Goal: Information Seeking & Learning: Learn about a topic

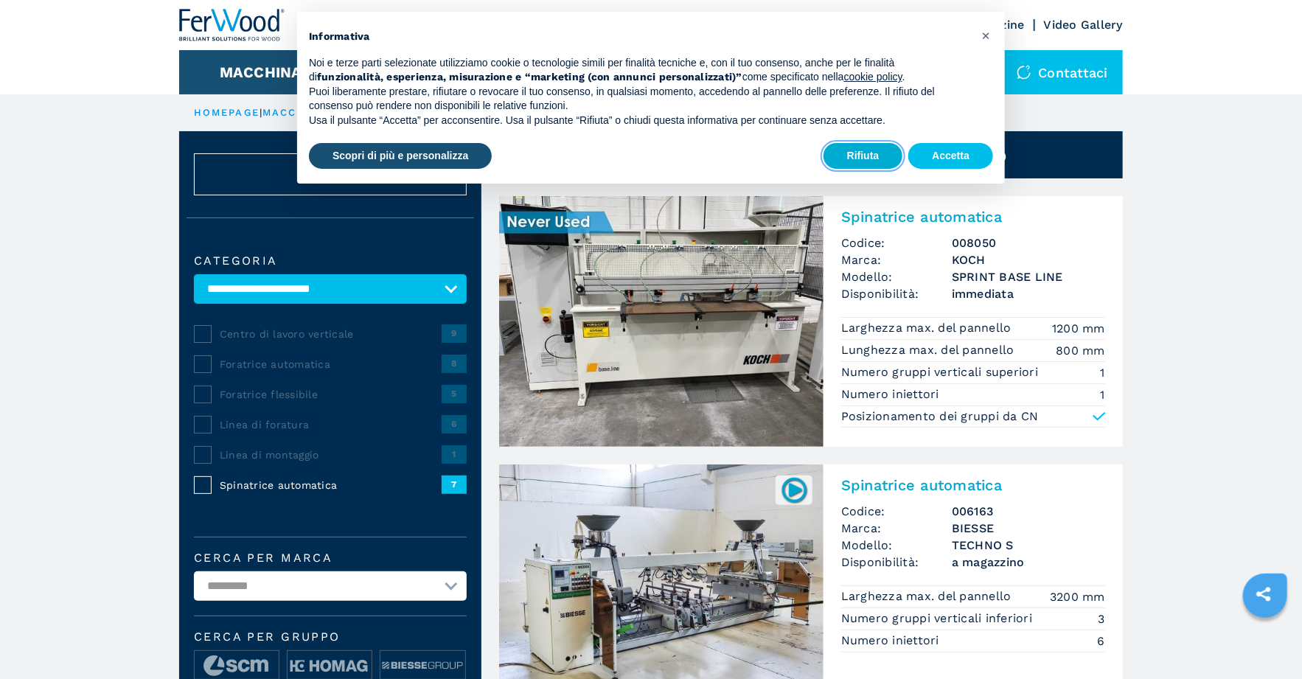
click at [875, 156] on button "Rifiuta" at bounding box center [864, 156] width 80 height 27
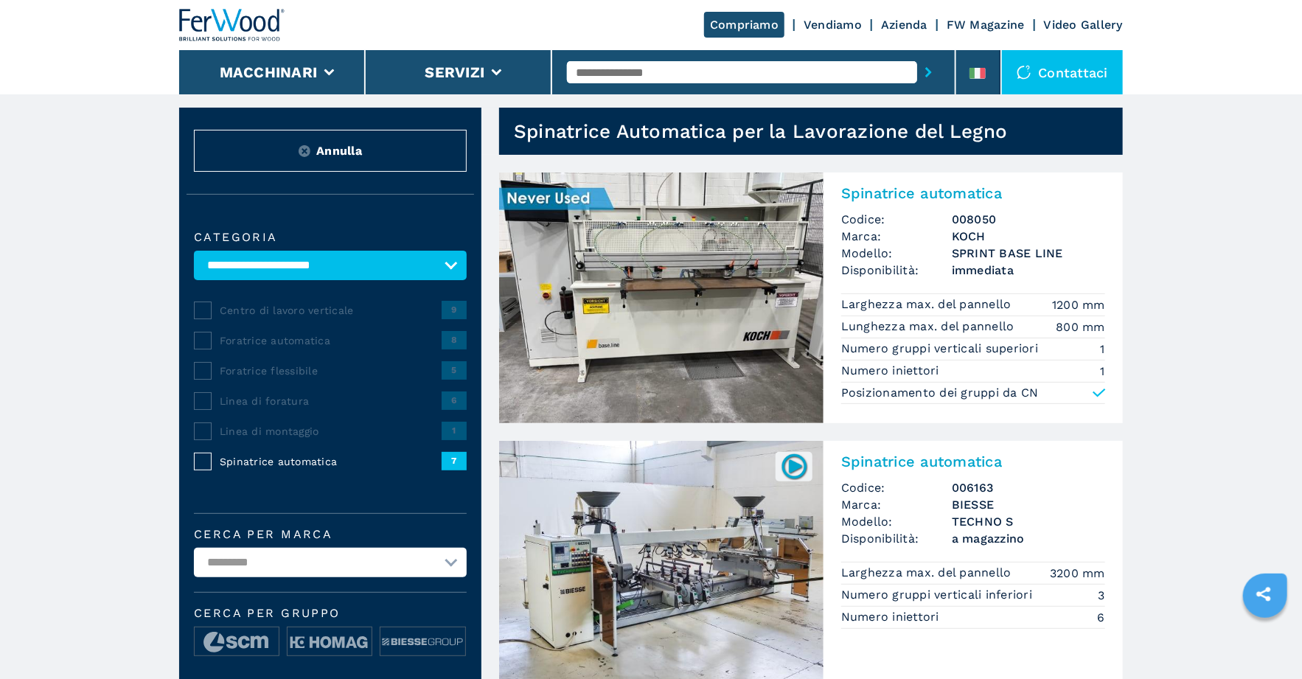
scroll to position [24, 0]
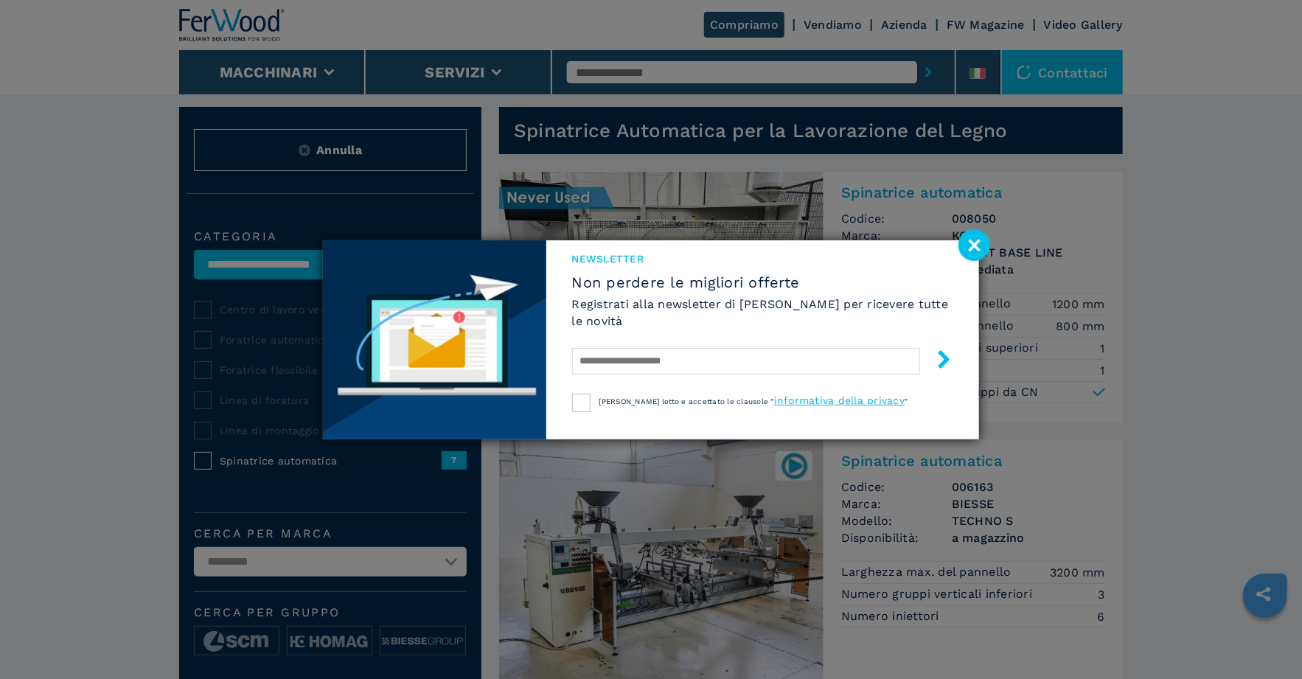
click at [976, 243] on image at bounding box center [975, 245] width 32 height 32
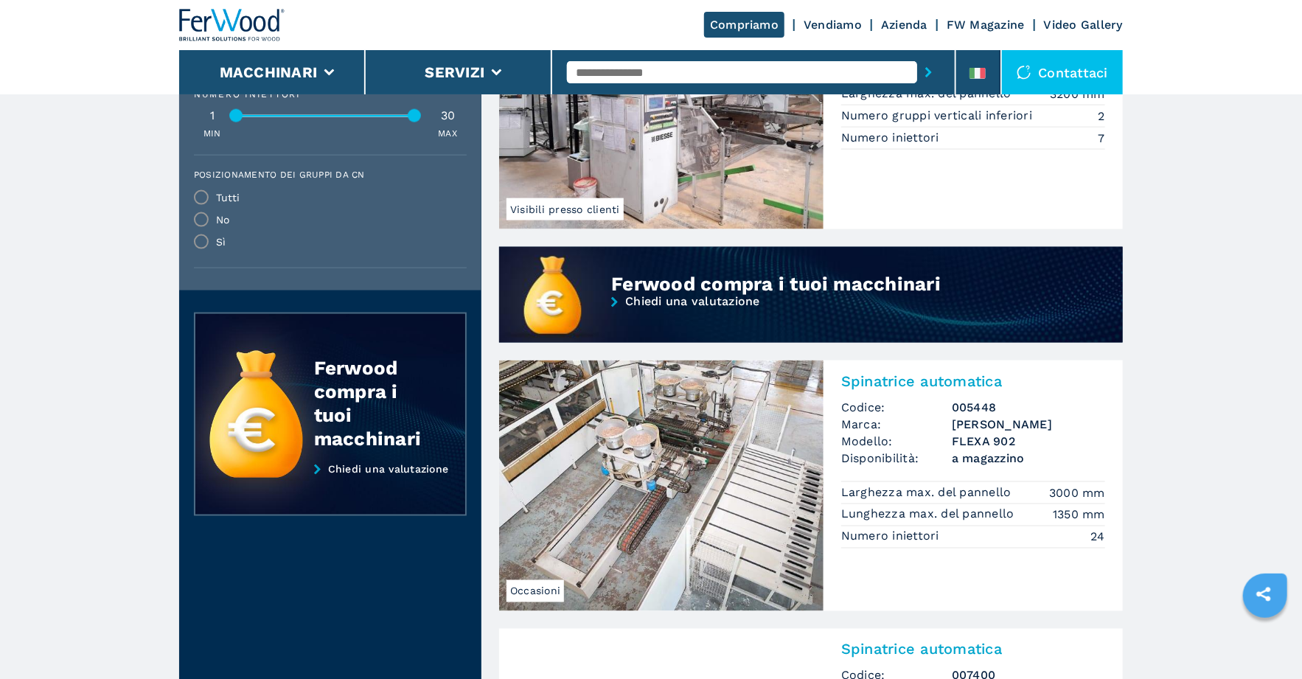
scroll to position [1057, 0]
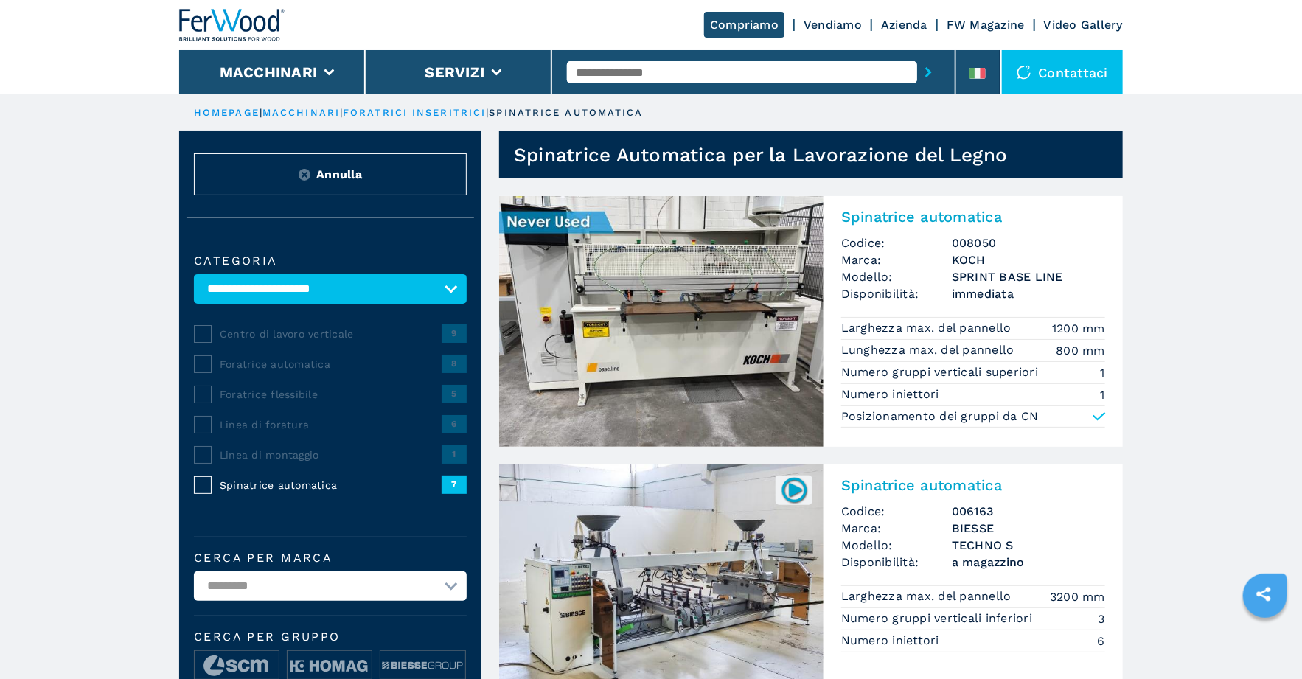
click at [386, 110] on link "foratrici inseritrici" at bounding box center [414, 112] width 143 height 11
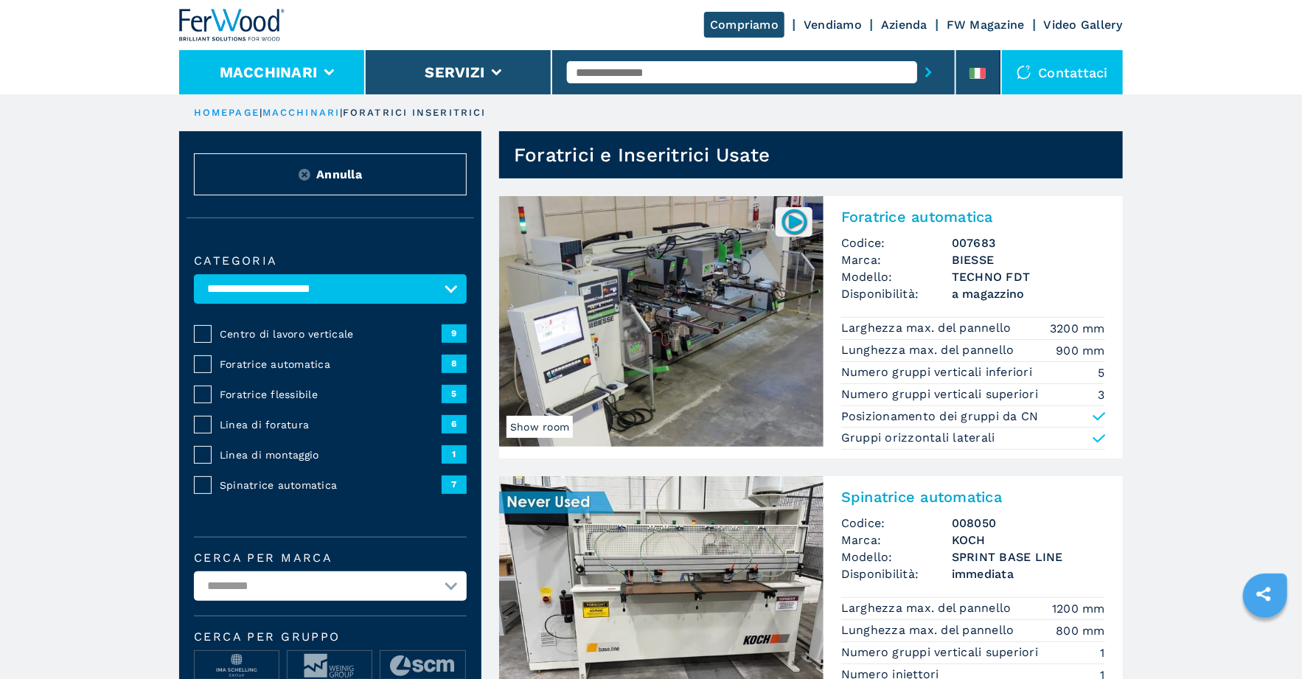
click at [328, 72] on icon at bounding box center [329, 72] width 10 height 7
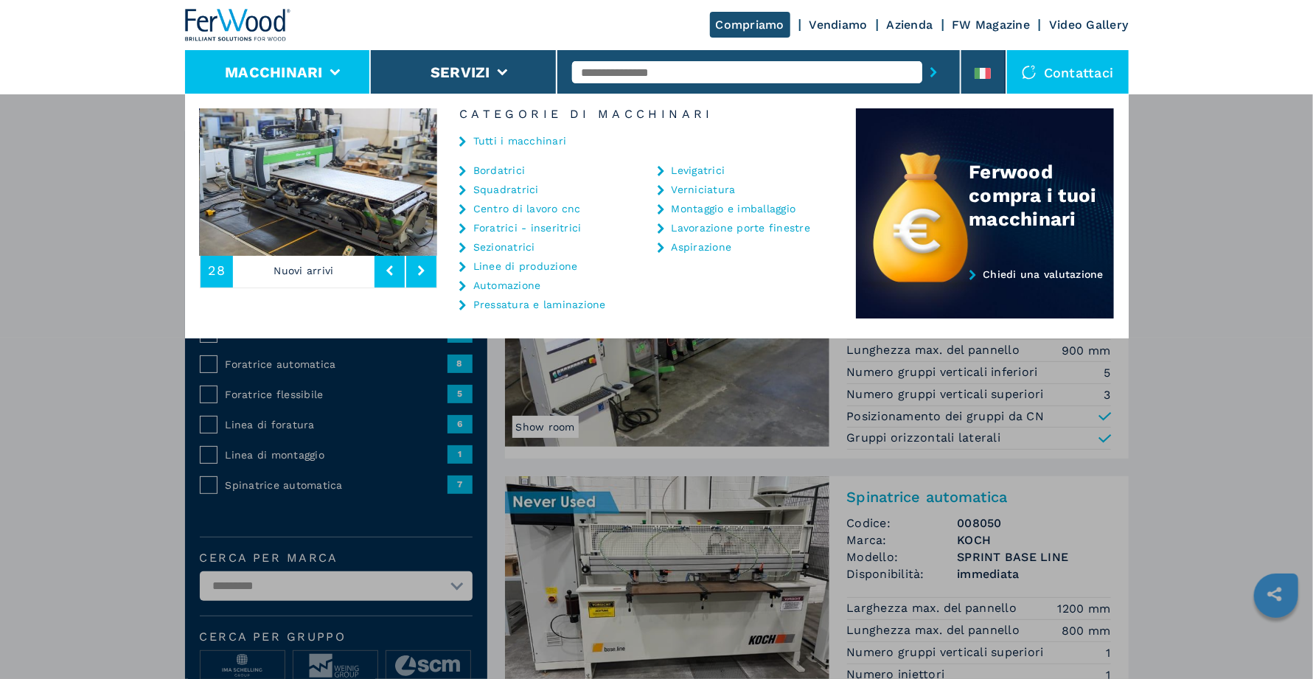
click at [29, 361] on div "Macchinari Bordatrici Squadratrici Centro di lavoro cnc Foratrici - inseritrici…" at bounding box center [656, 433] width 1313 height 679
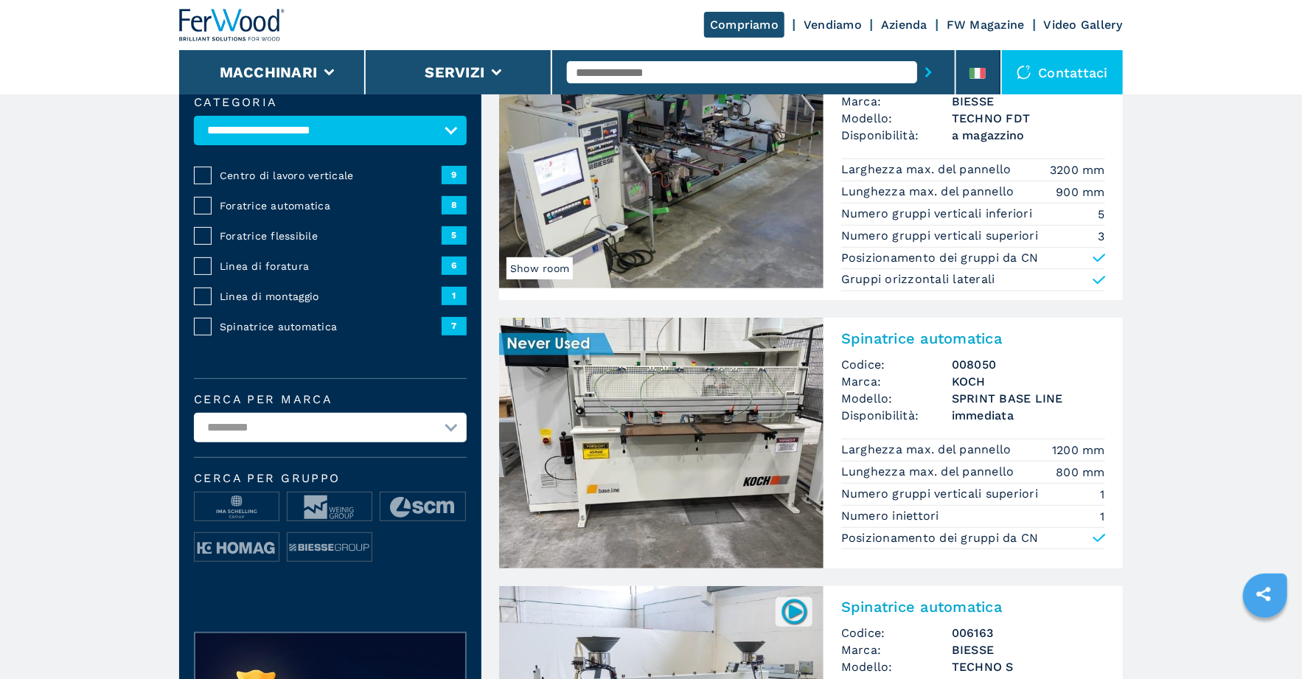
scroll to position [172, 0]
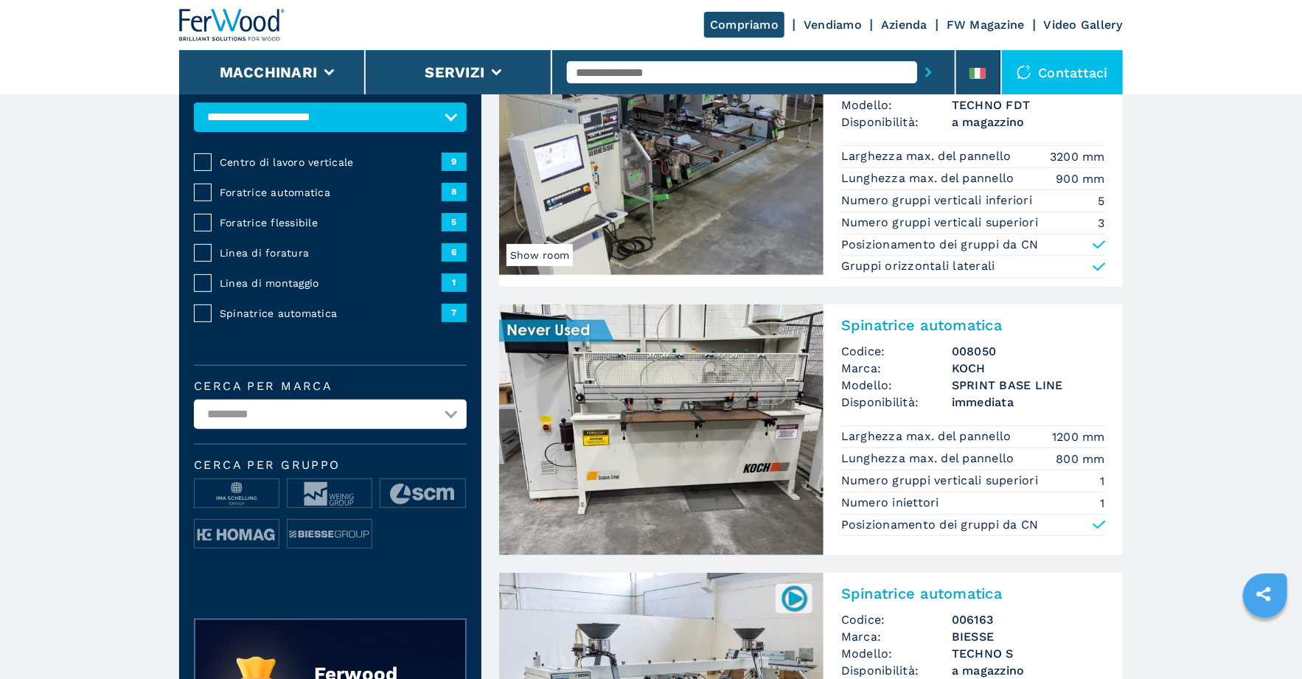
click at [461, 416] on select "**********" at bounding box center [330, 414] width 273 height 29
click at [459, 415] on select "**********" at bounding box center [330, 414] width 273 height 29
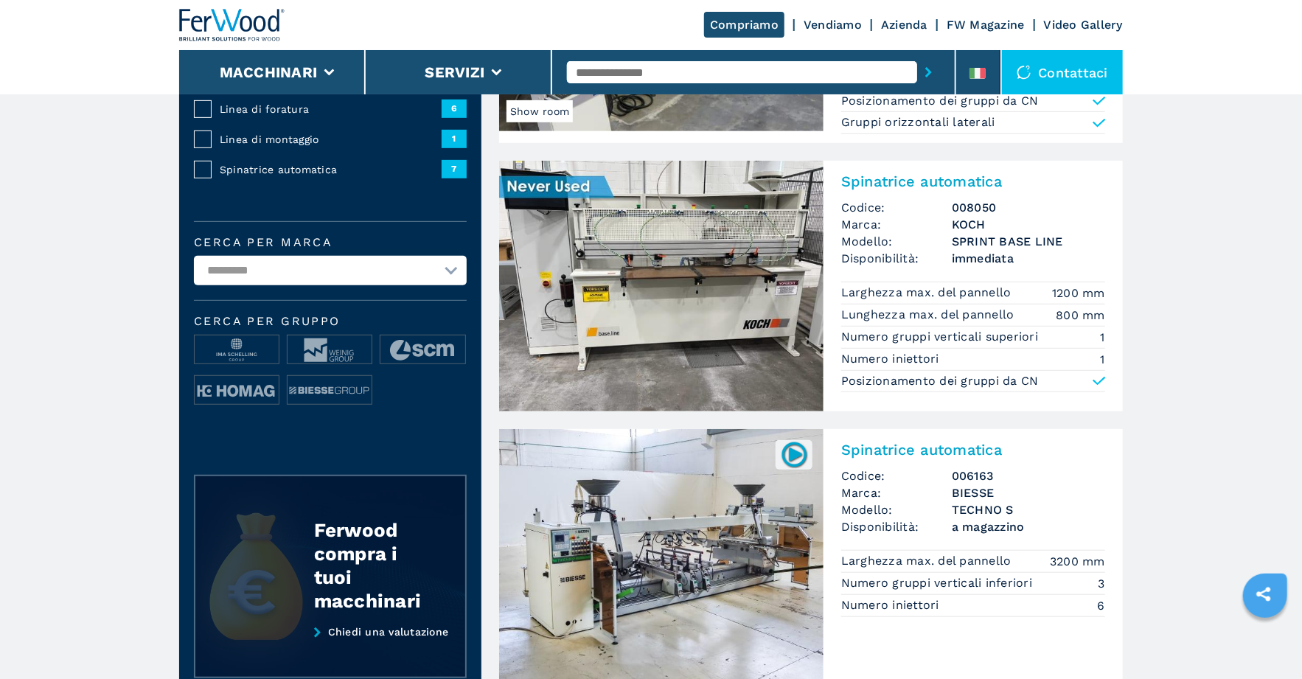
scroll to position [344, 0]
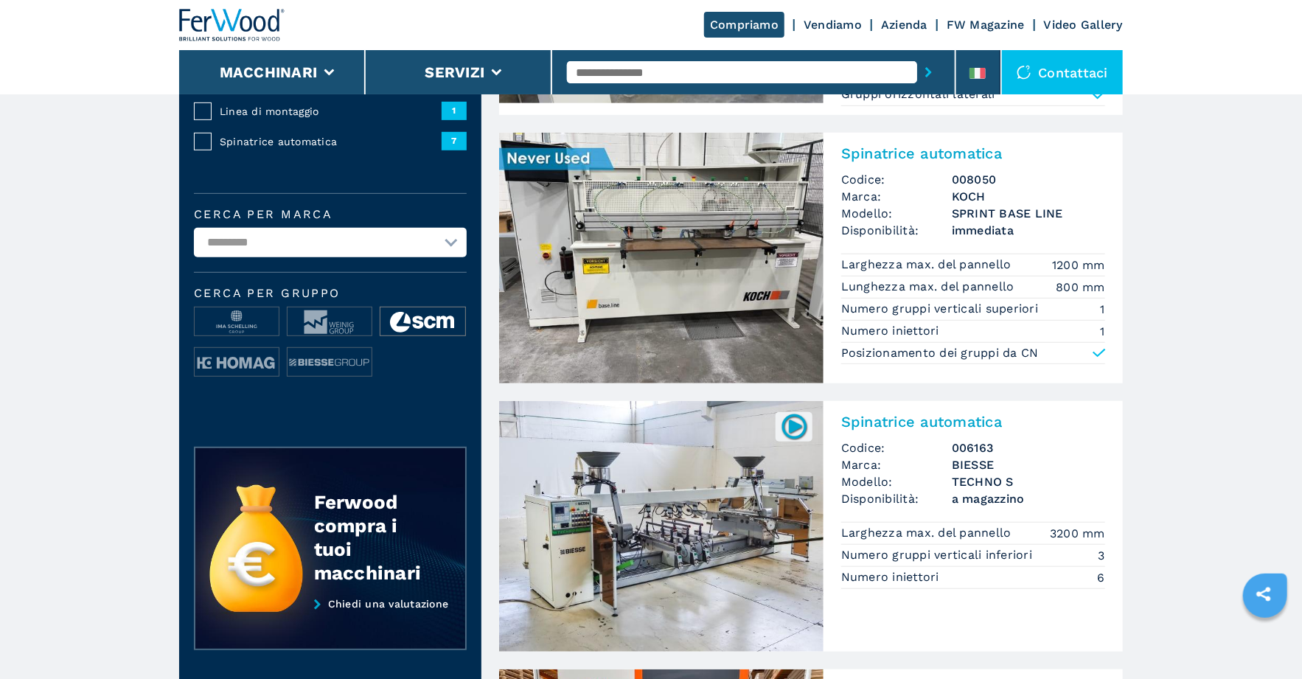
click at [422, 314] on img at bounding box center [422, 321] width 84 height 29
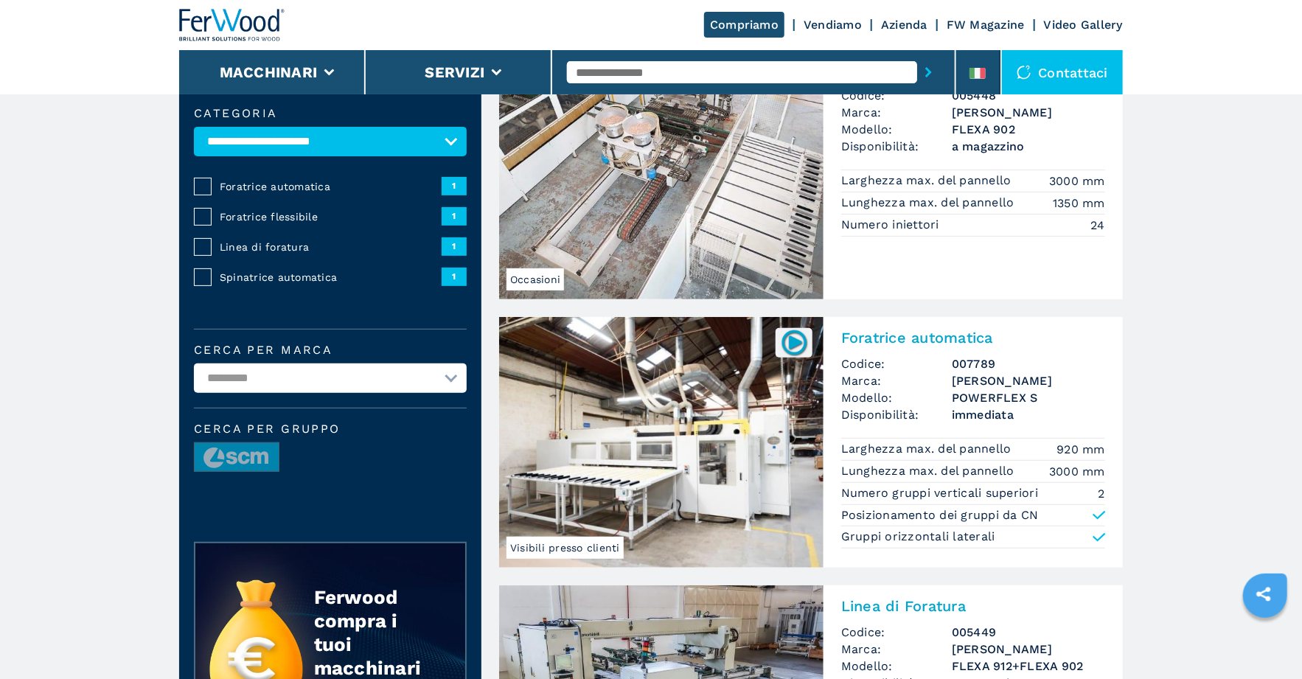
scroll to position [172, 0]
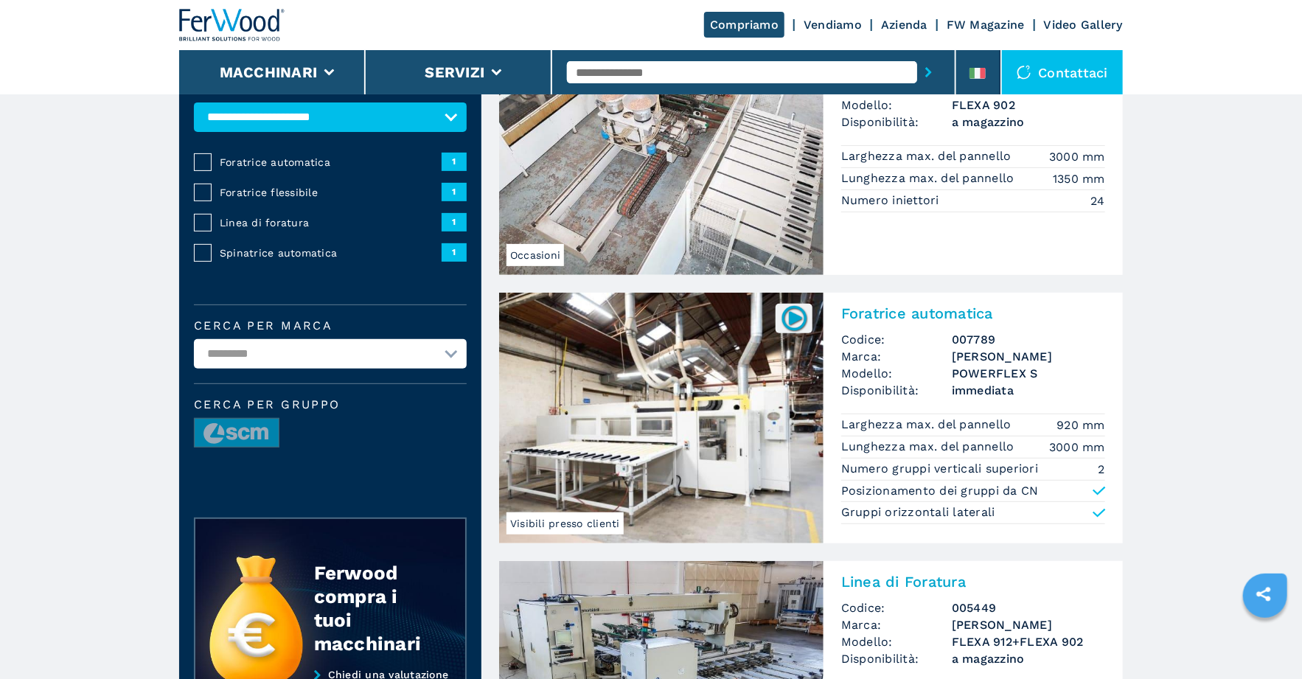
click at [319, 410] on div "Cerca per Gruppo" at bounding box center [330, 429] width 273 height 60
drag, startPoint x: 319, startPoint y: 410, endPoint x: 445, endPoint y: 349, distance: 140.1
click at [445, 349] on select "**********" at bounding box center [330, 353] width 273 height 29
click at [365, 322] on label "Cerca per marca" at bounding box center [330, 326] width 273 height 12
click at [369, 300] on div "**********" at bounding box center [330, 278] width 302 height 434
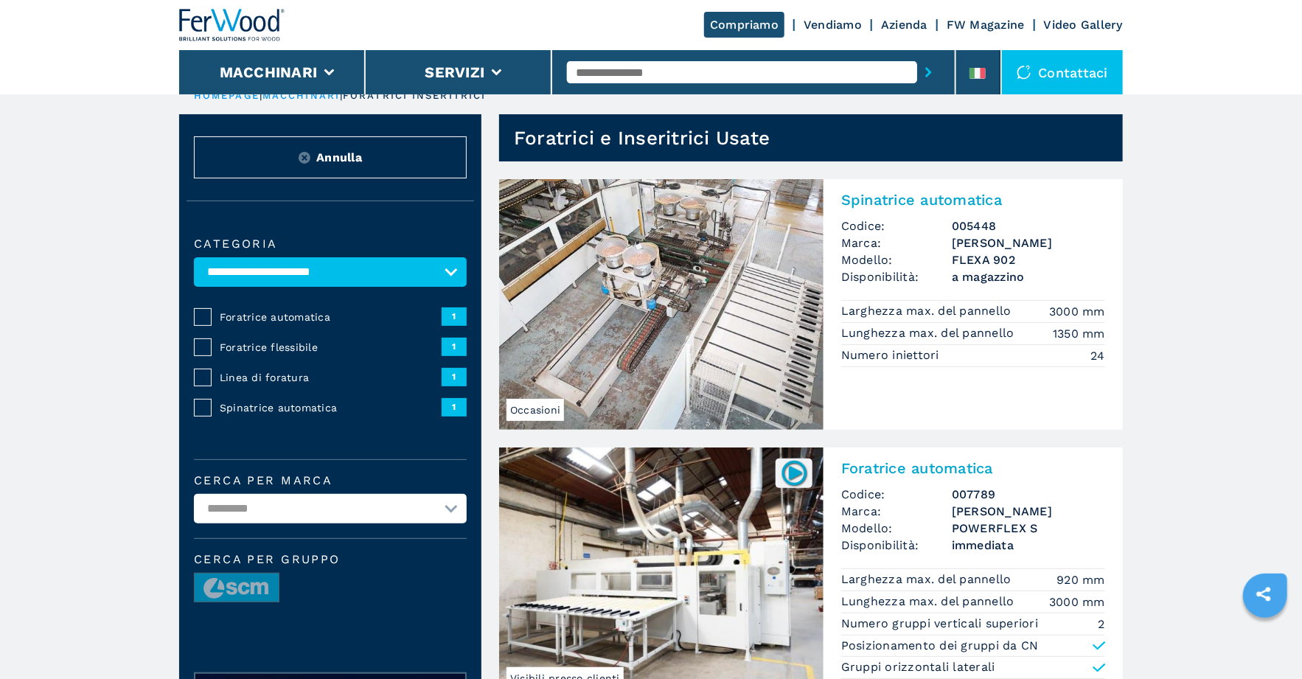
scroll to position [0, 0]
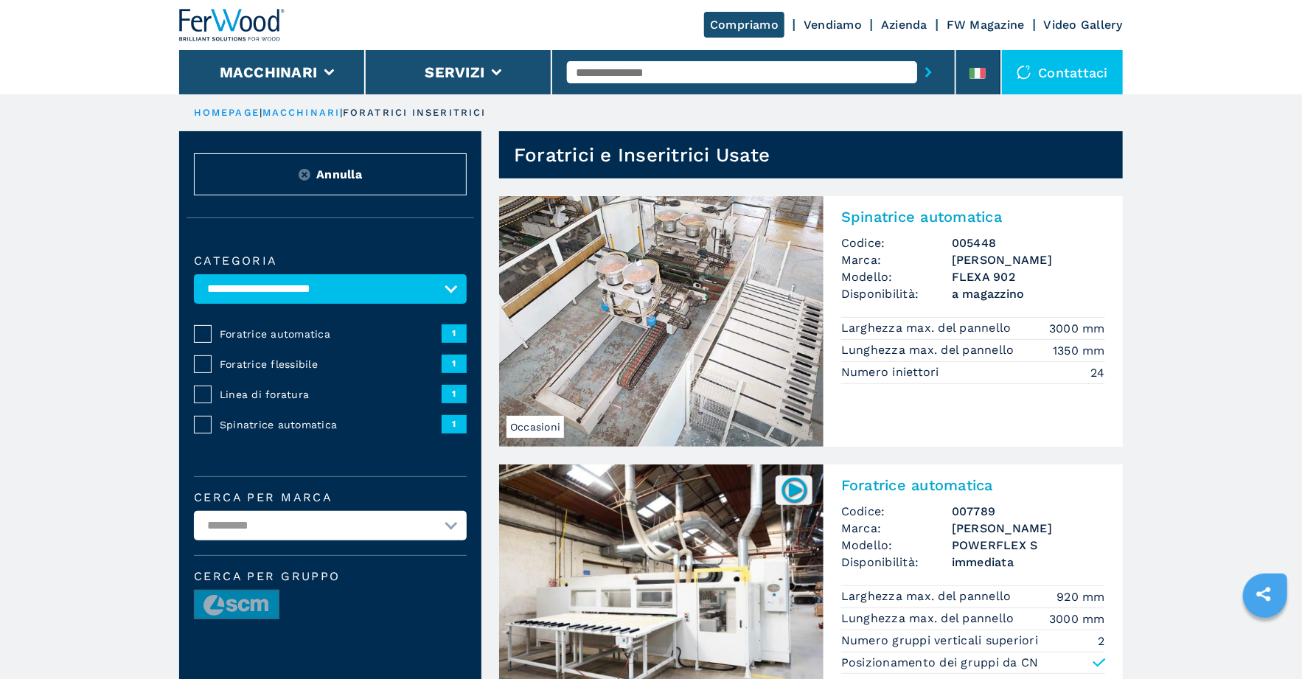
click at [904, 30] on link "Azienda" at bounding box center [904, 25] width 46 height 14
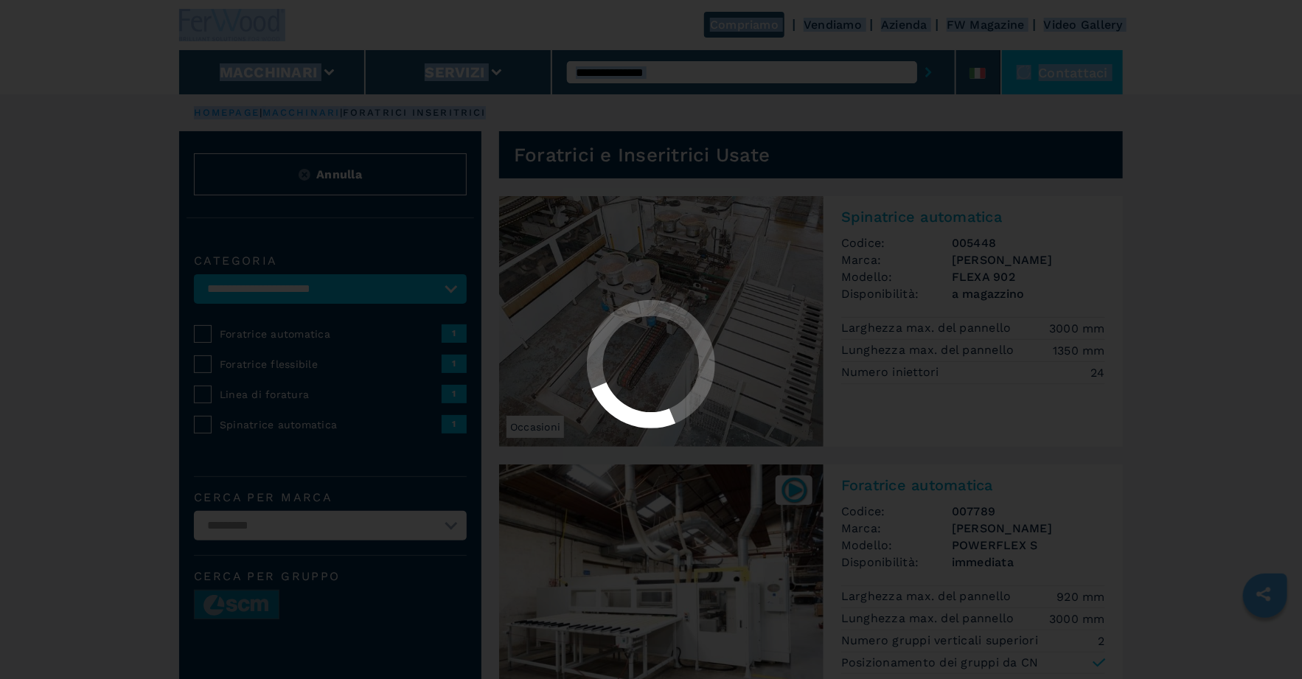
drag, startPoint x: 521, startPoint y: 1, endPoint x: 504, endPoint y: 57, distance: 57.6
click at [491, 24] on div at bounding box center [651, 339] width 1302 height 679
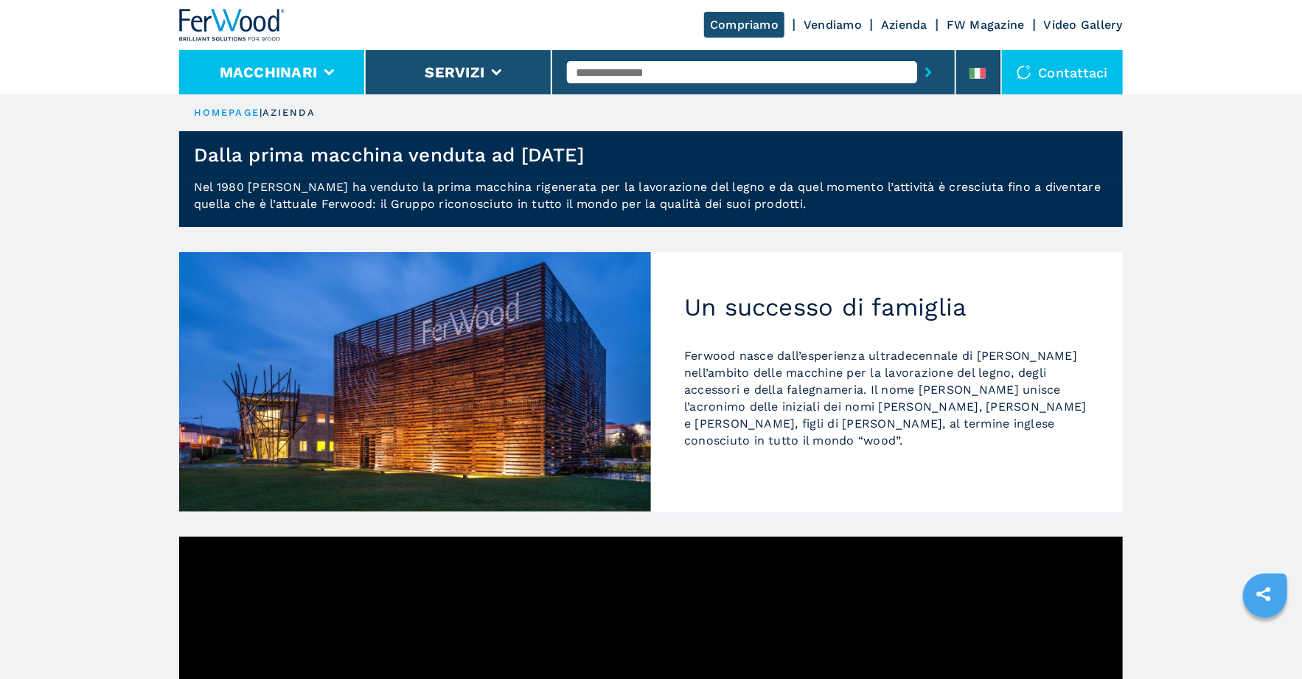
click at [340, 67] on li "Macchinari" at bounding box center [272, 72] width 187 height 44
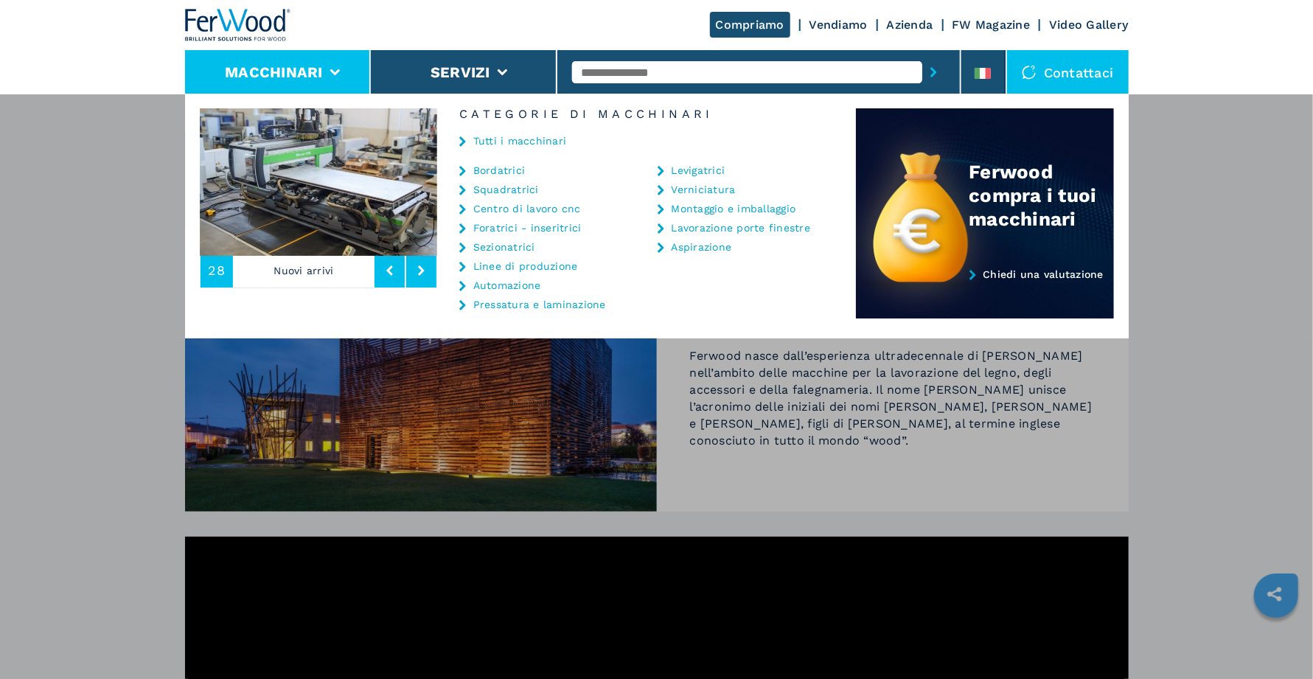
click at [330, 73] on icon at bounding box center [335, 72] width 10 height 7
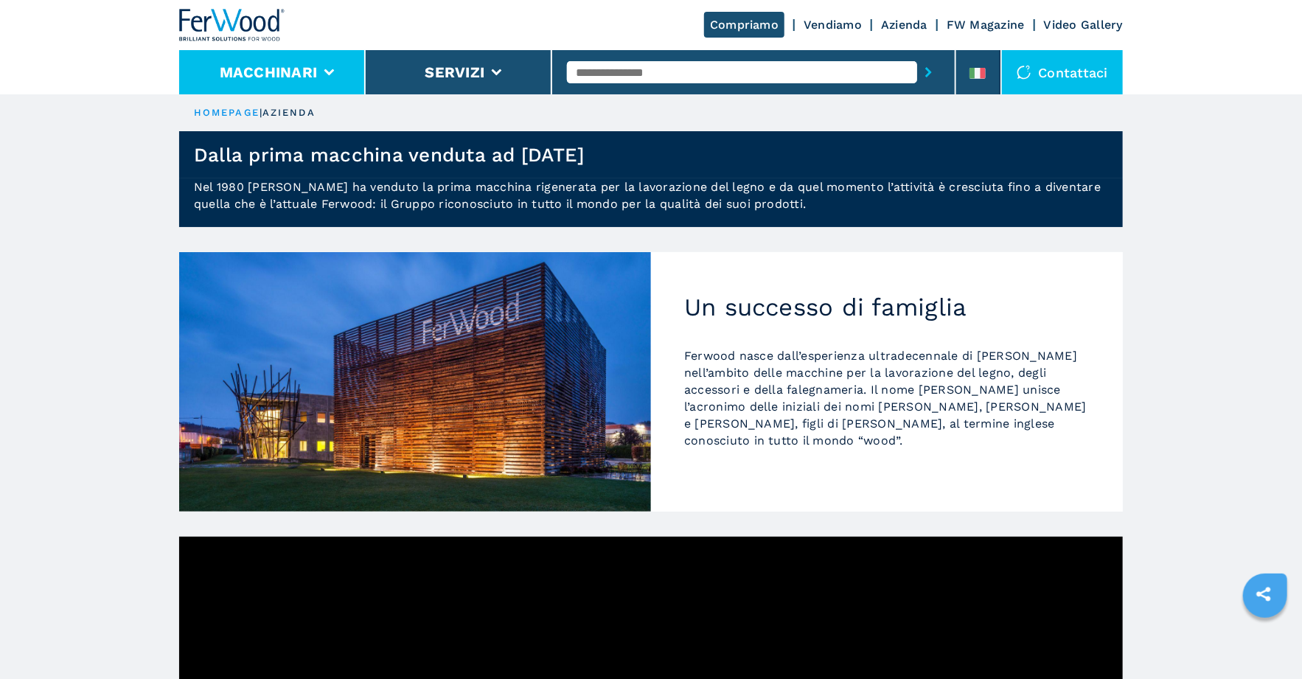
click at [307, 80] on button "Macchinari" at bounding box center [269, 72] width 98 height 18
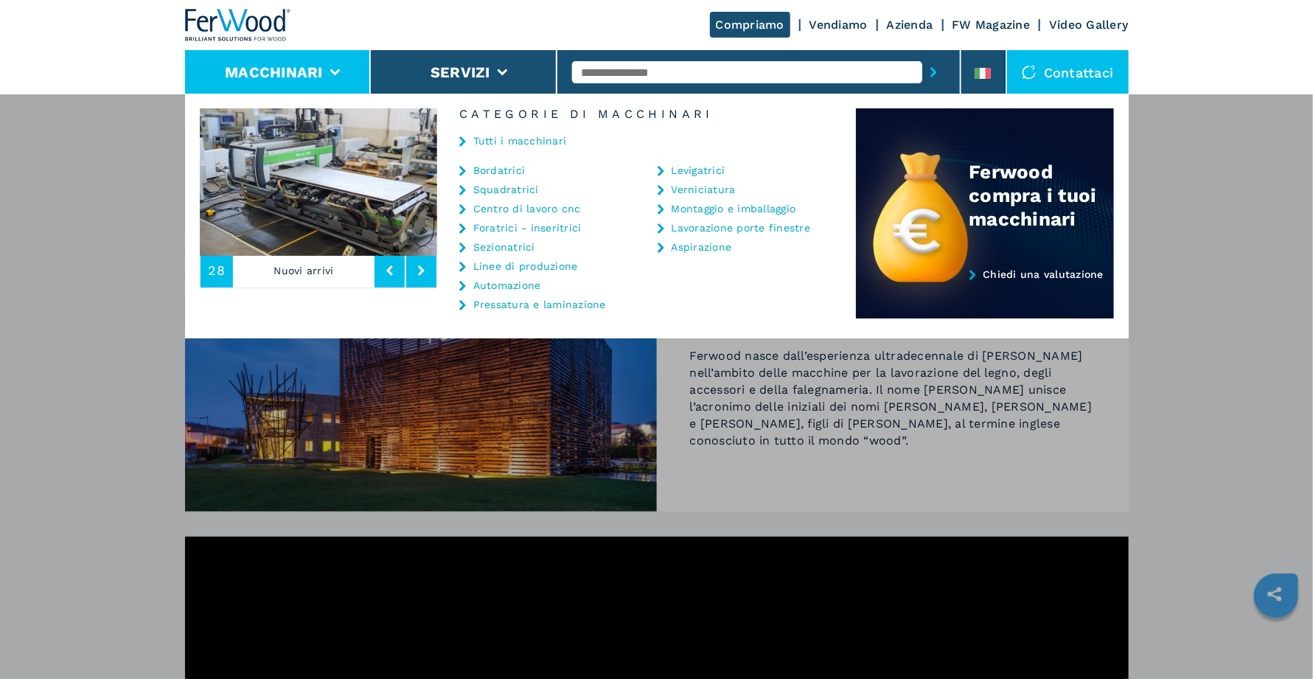
drag, startPoint x: 257, startPoint y: 86, endPoint x: 251, endPoint y: 91, distance: 8.4
click at [257, 88] on li "Macchinari" at bounding box center [278, 72] width 187 height 44
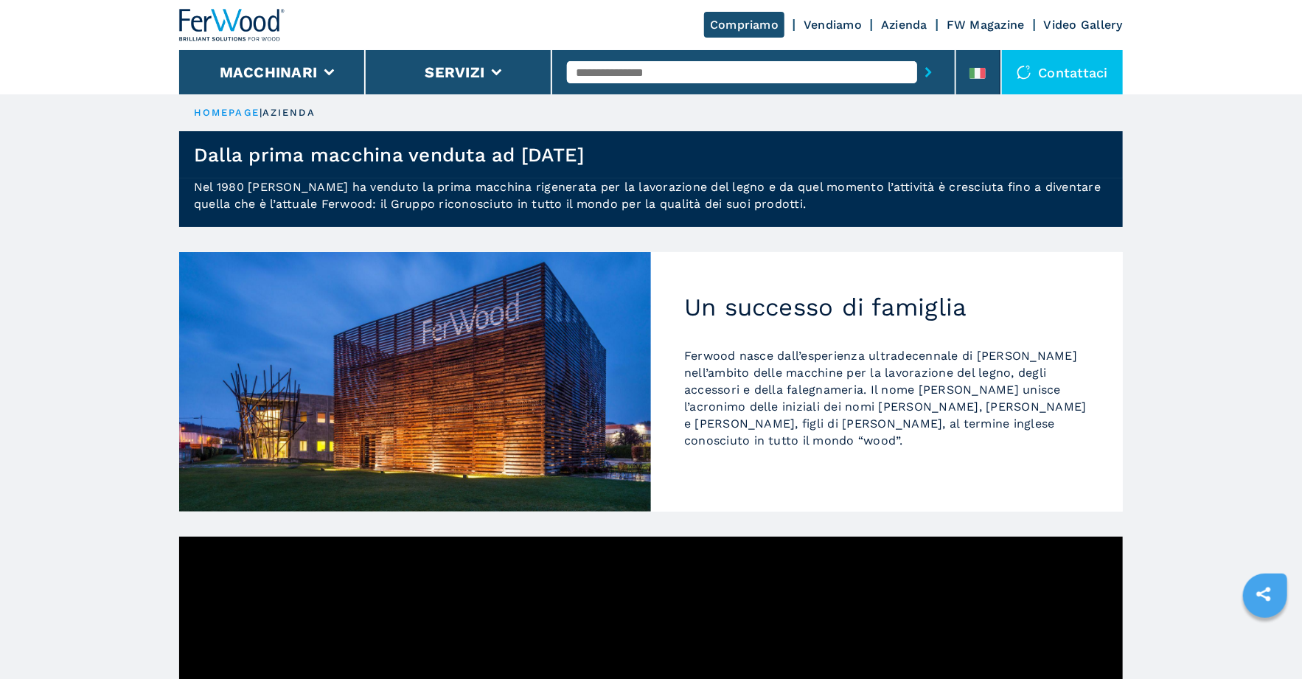
click at [233, 113] on link "HOMEPAGE" at bounding box center [227, 112] width 66 height 11
